Goal: Information Seeking & Learning: Find specific fact

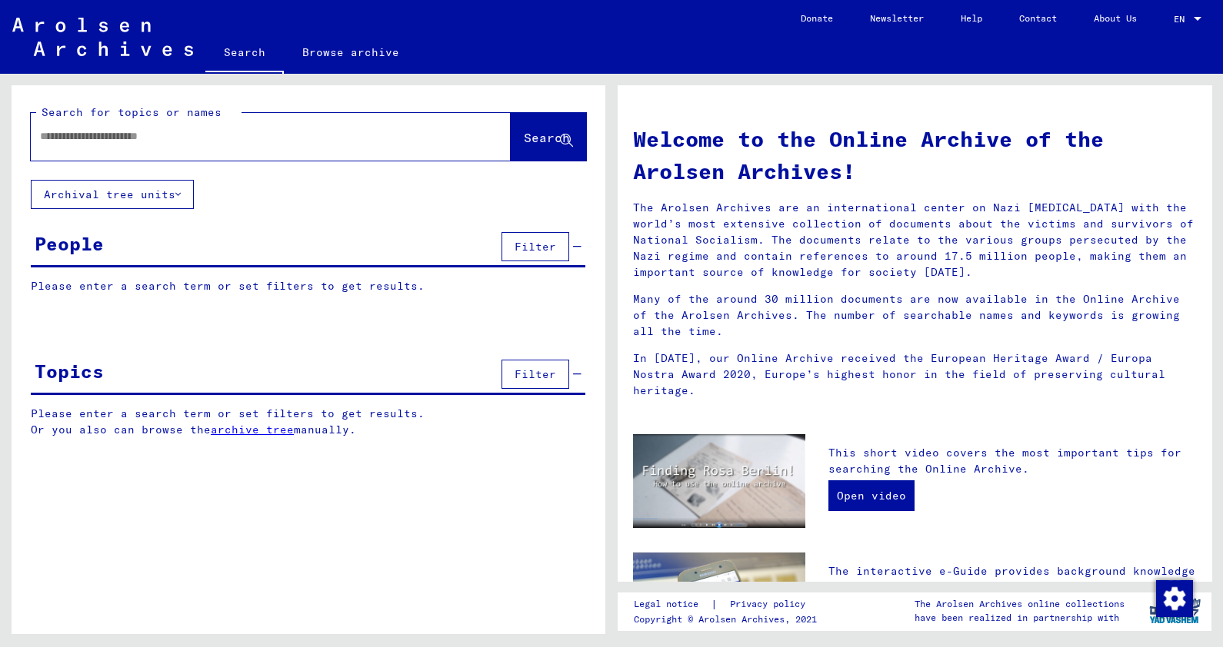
click at [372, 138] on input "text" at bounding box center [252, 136] width 424 height 16
type input "**********"
click at [533, 146] on span "Search" at bounding box center [548, 139] width 49 height 16
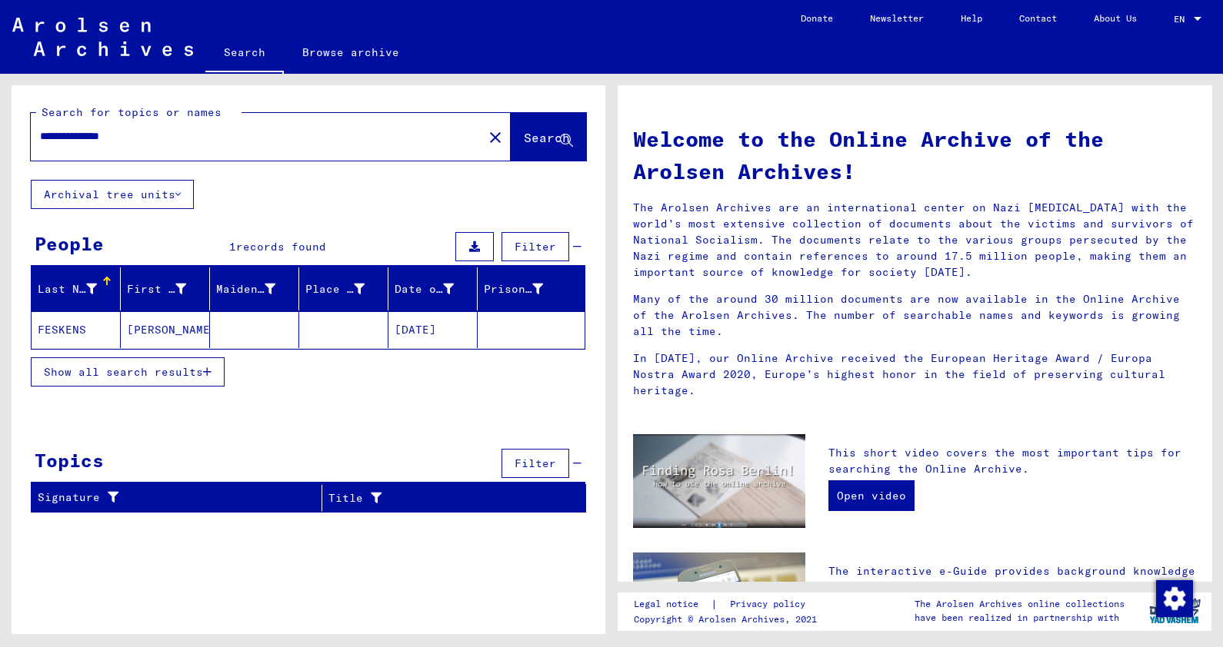
click at [154, 329] on mat-cell "[PERSON_NAME]" at bounding box center [165, 329] width 89 height 37
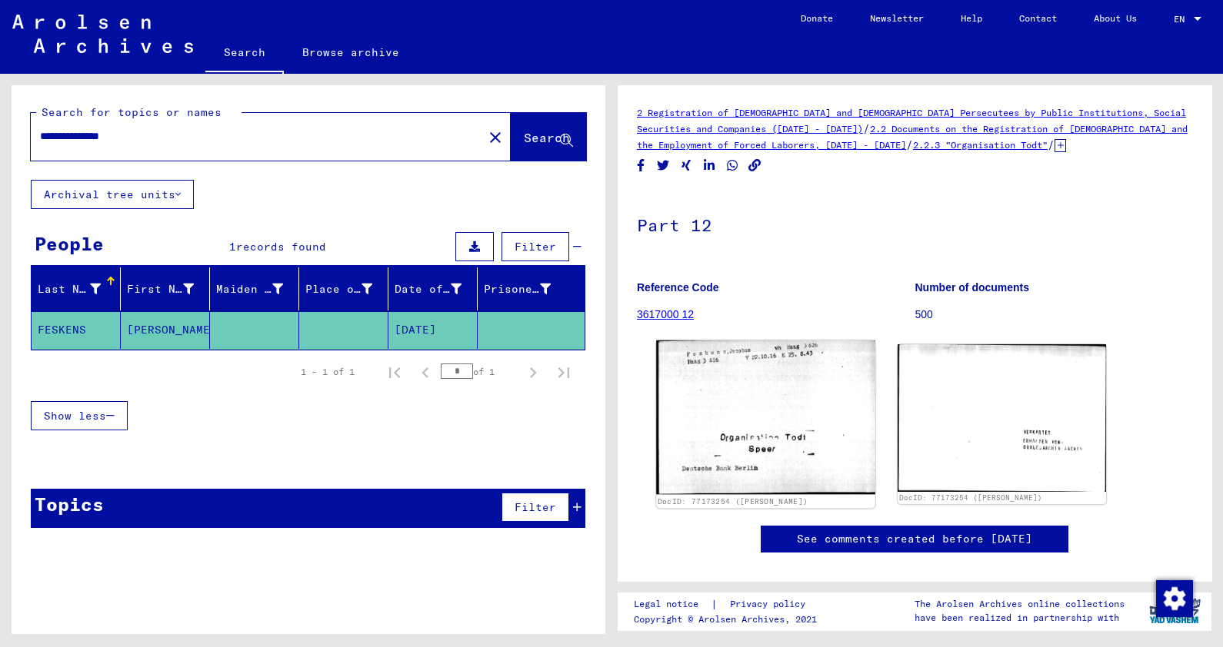
click at [820, 414] on img at bounding box center [765, 418] width 219 height 155
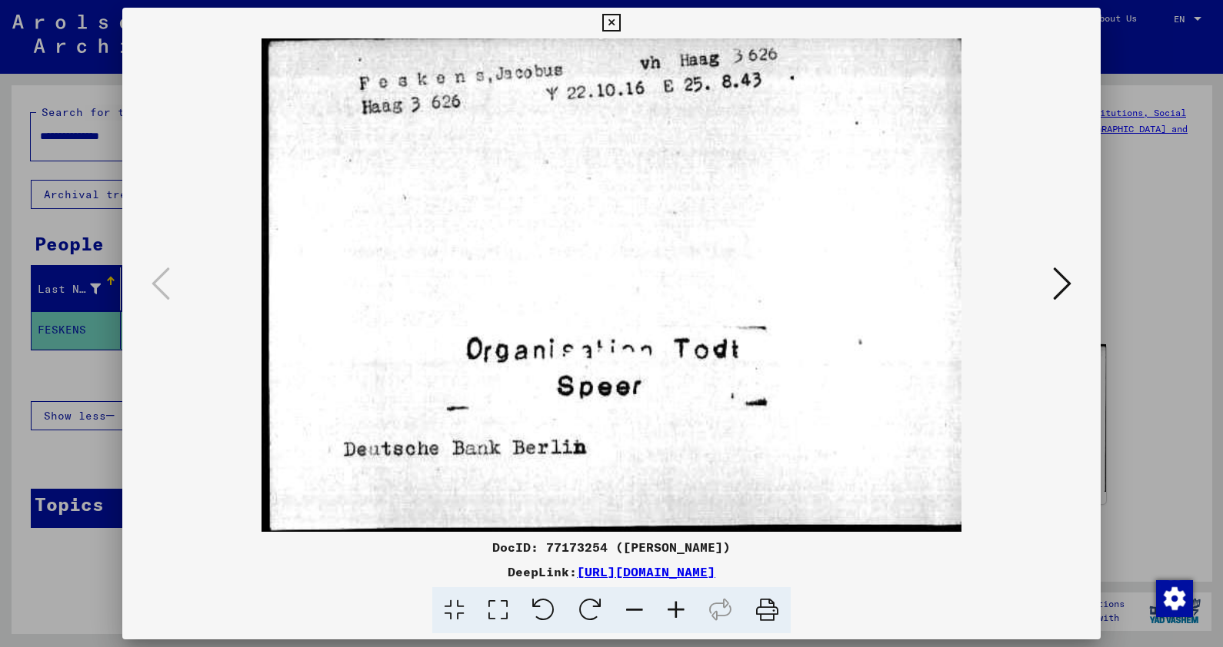
click at [1069, 263] on button at bounding box center [1062, 285] width 28 height 44
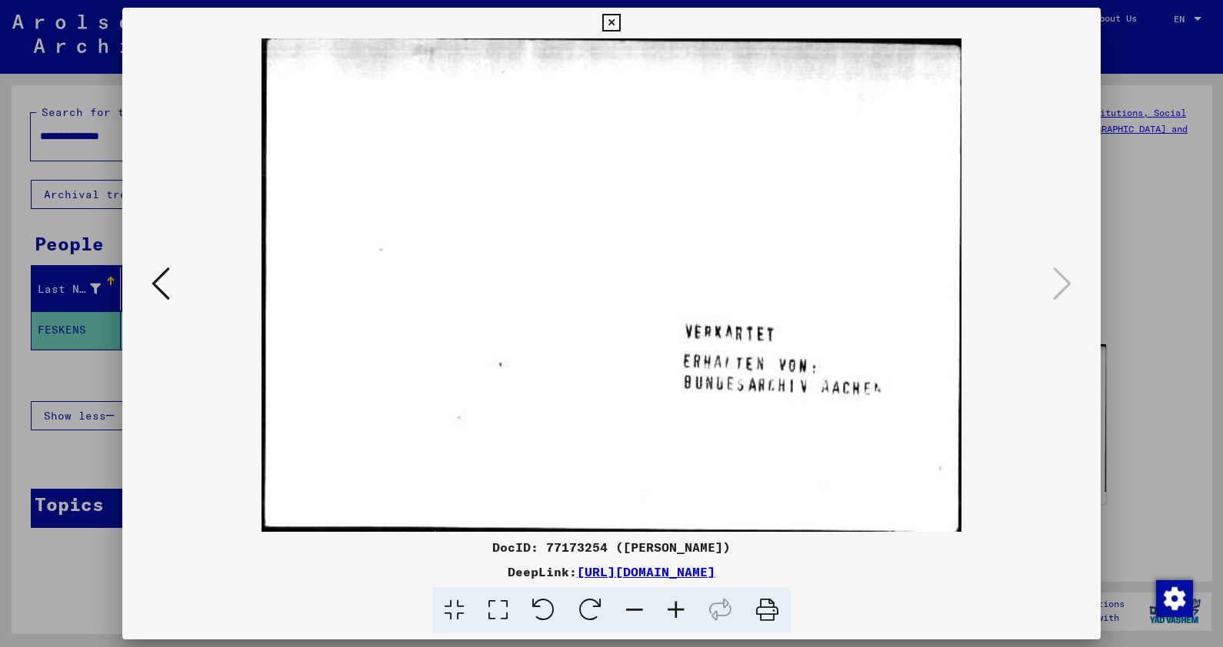
click at [161, 301] on icon at bounding box center [160, 283] width 18 height 37
